Goal: Navigation & Orientation: Find specific page/section

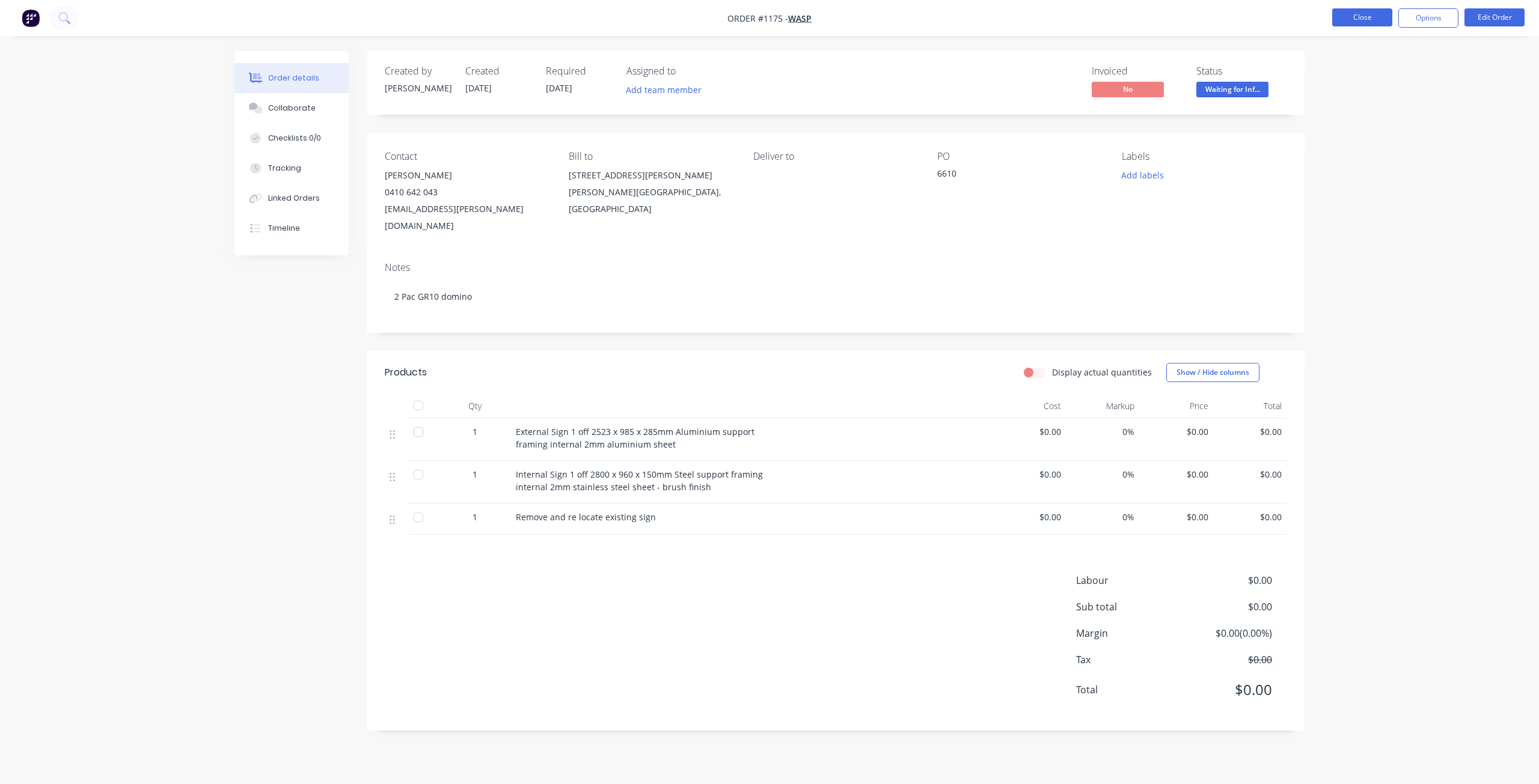
click at [1370, 18] on button "Close" at bounding box center [1362, 18] width 60 height 18
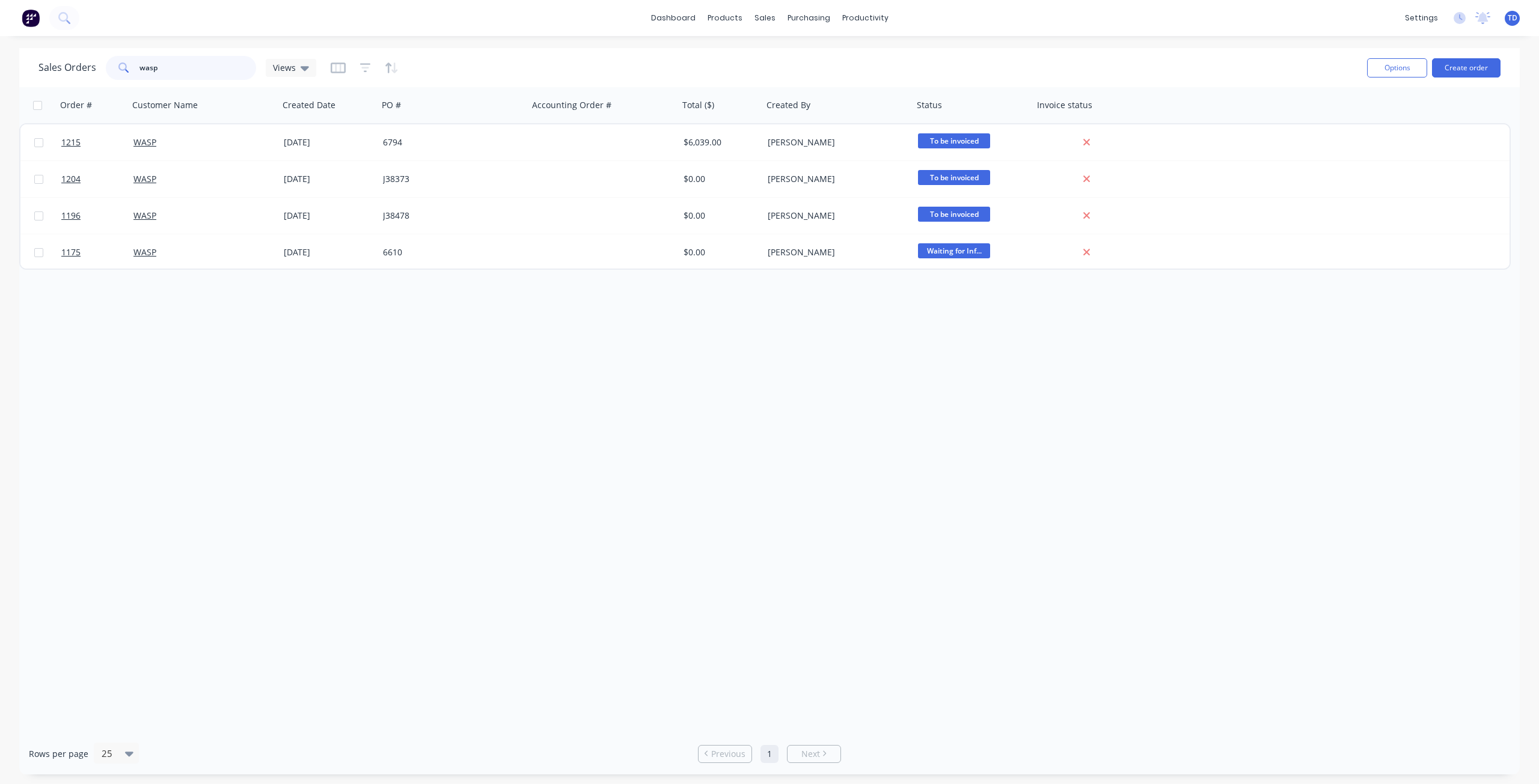
drag, startPoint x: 169, startPoint y: 66, endPoint x: 28, endPoint y: 63, distance: 141.0
click at [28, 63] on div "Sales Orders wasp Views Options Create order" at bounding box center [769, 67] width 1501 height 39
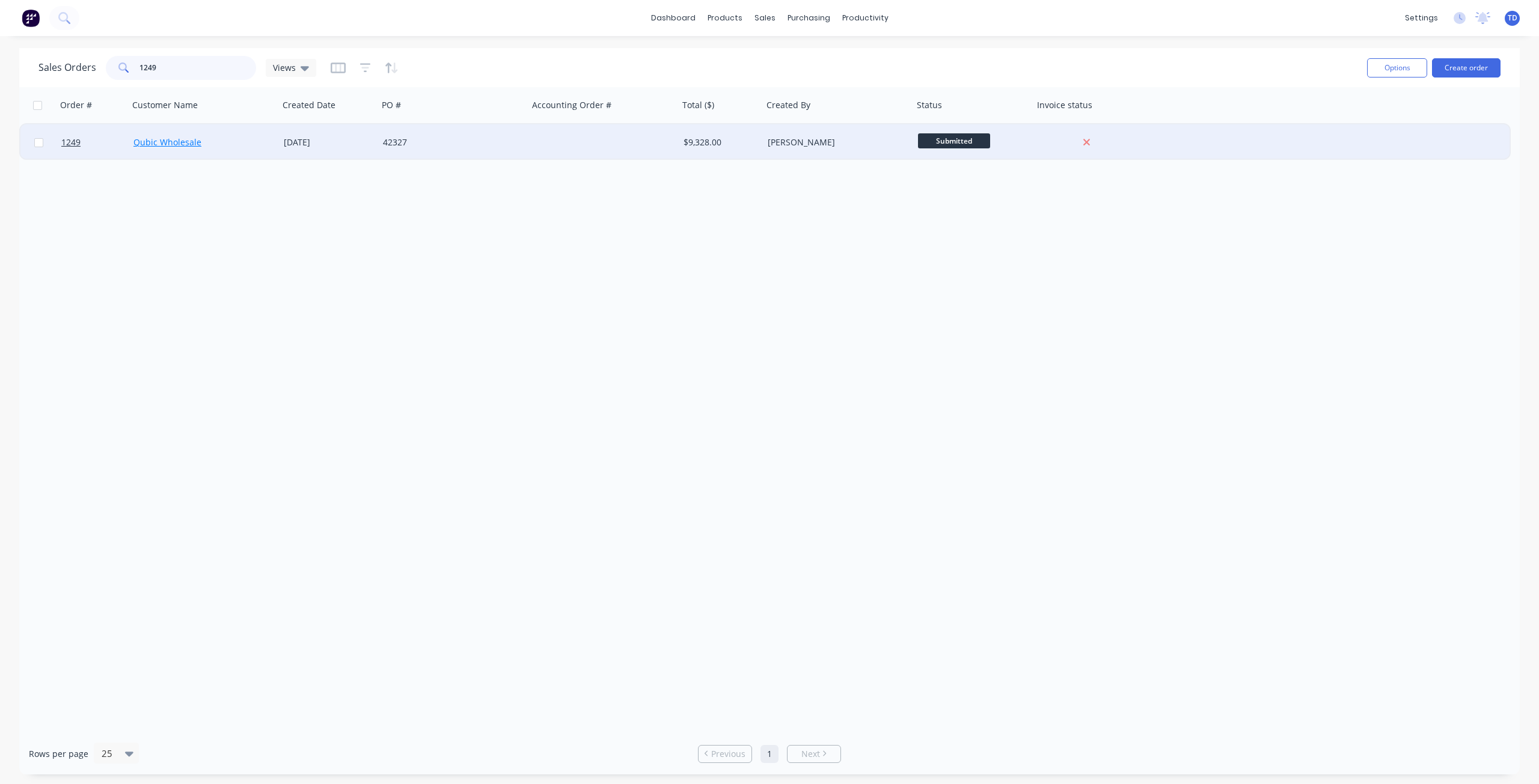
type input "1249"
click at [142, 143] on link "Qubic Wholesale" at bounding box center [167, 142] width 68 height 11
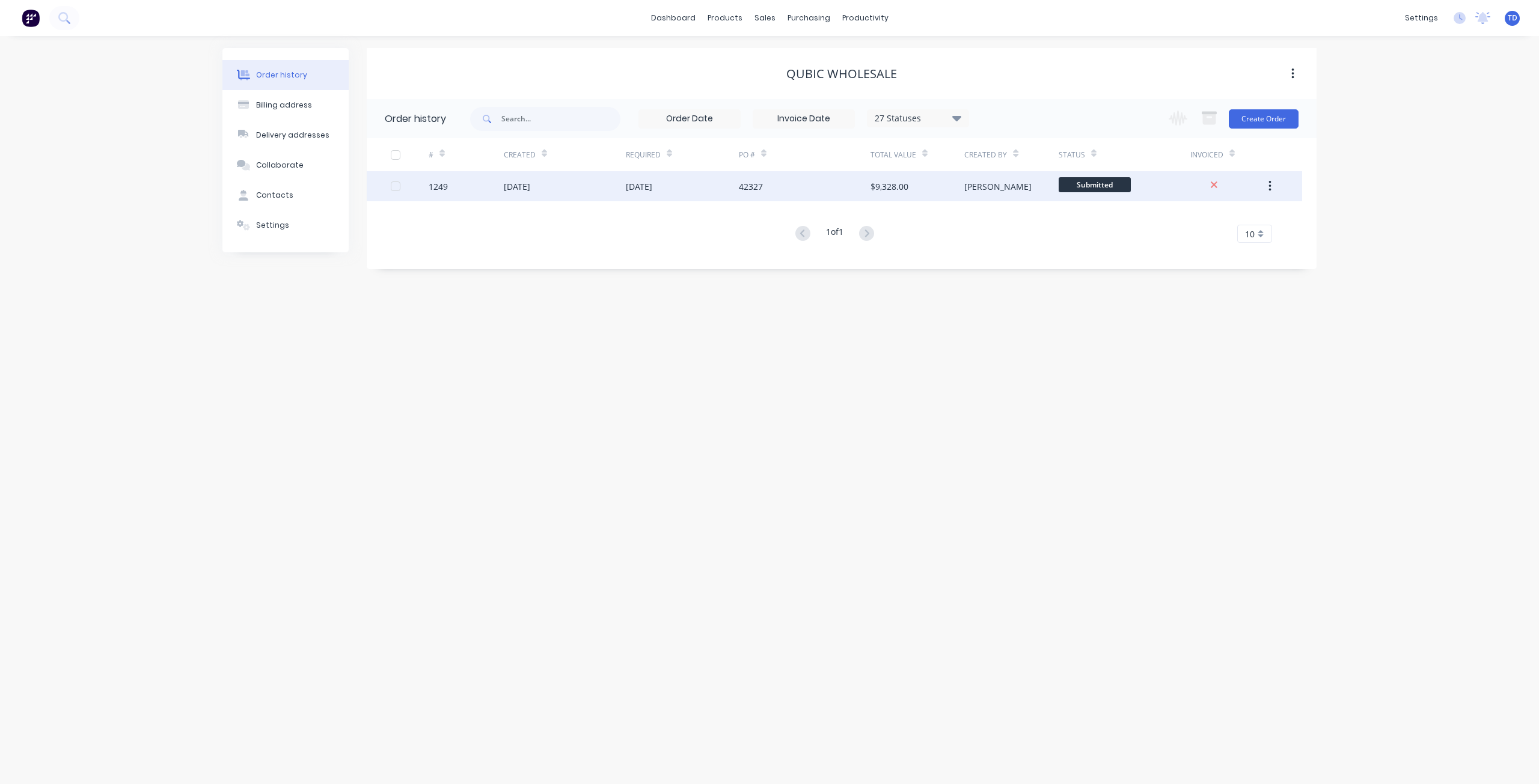
click at [530, 188] on div "[DATE]" at bounding box center [516, 187] width 26 height 13
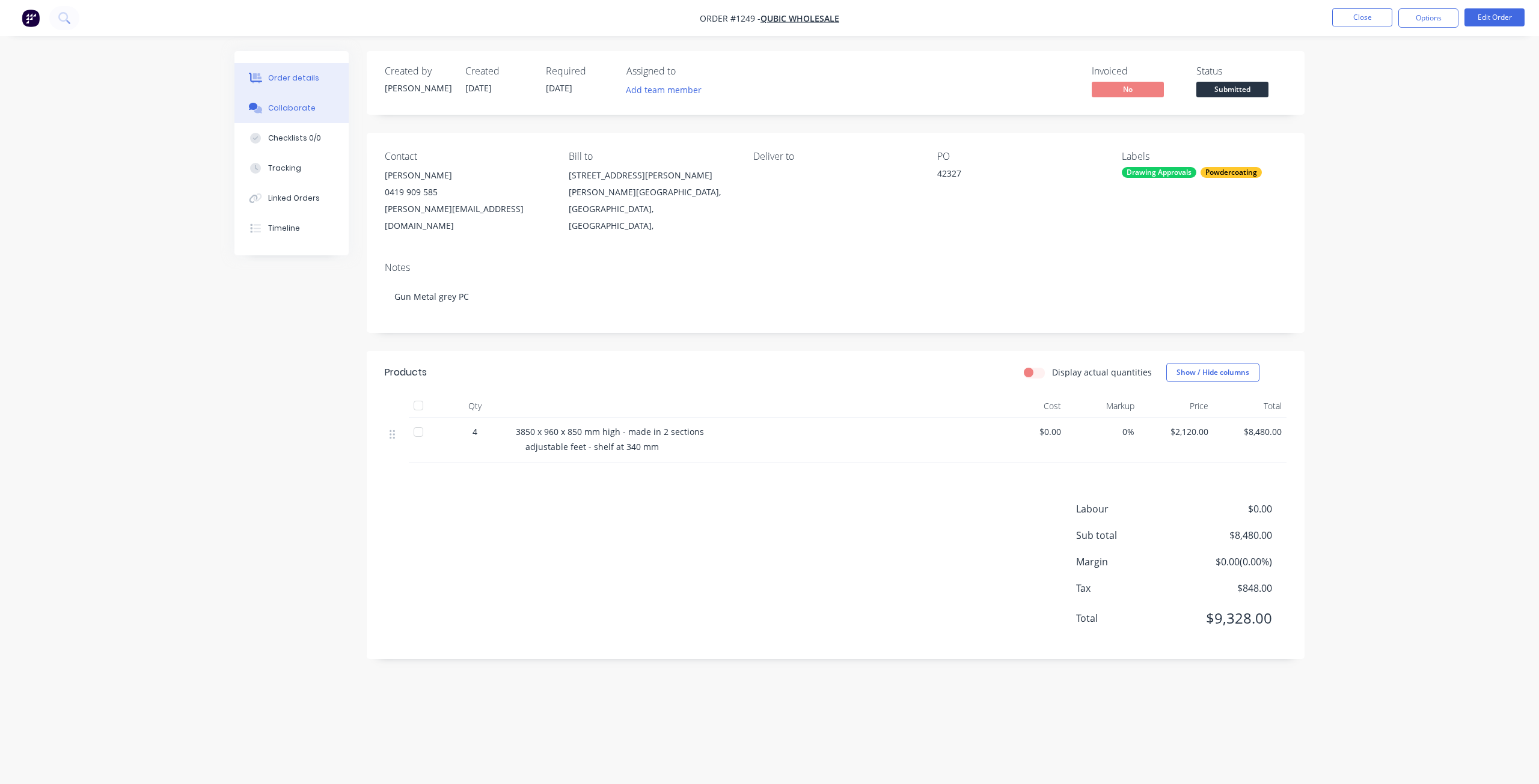
click at [288, 109] on div "Collaborate" at bounding box center [291, 109] width 47 height 11
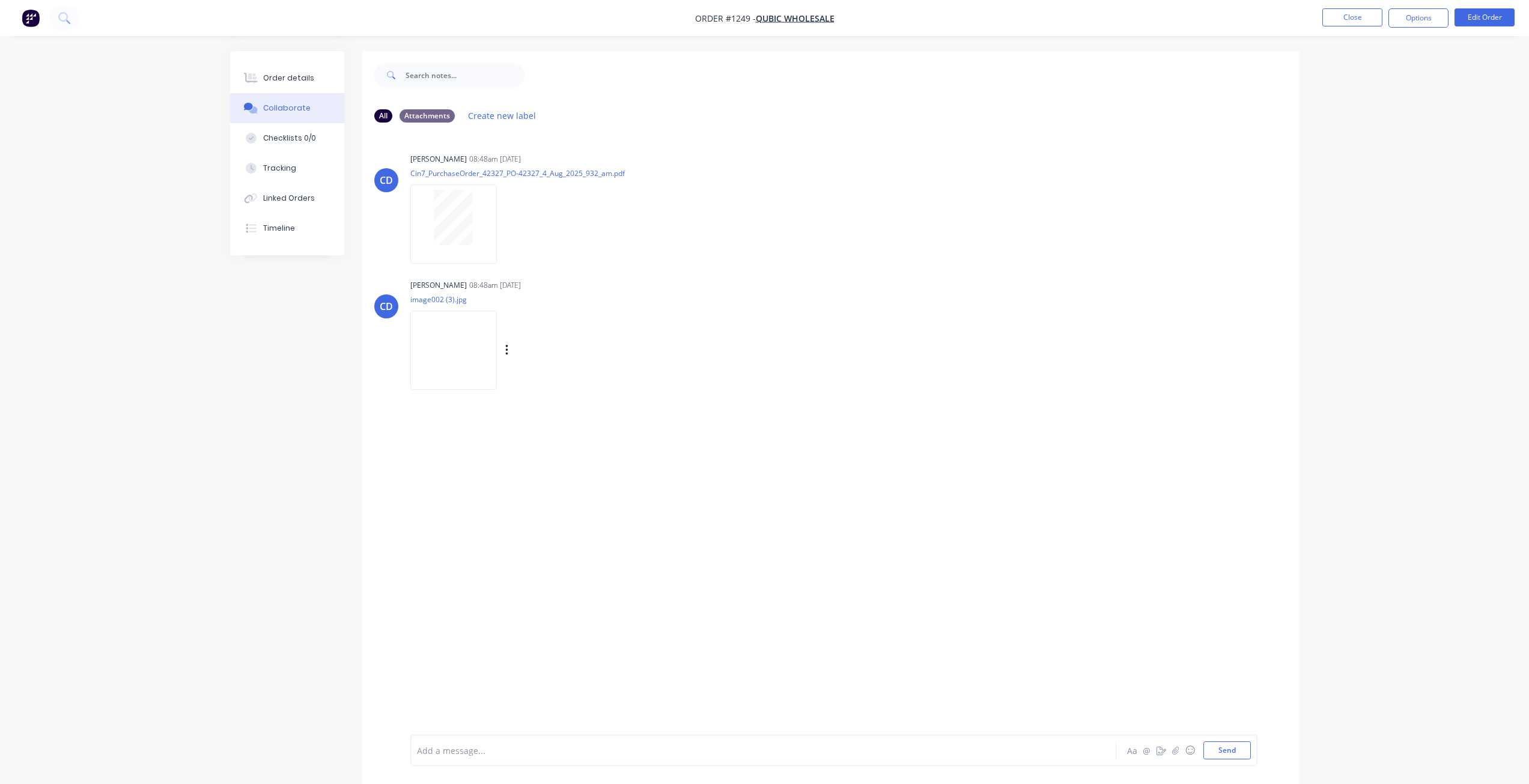
click at [464, 345] on img at bounding box center [454, 350] width 86 height 78
